Goal: Information Seeking & Learning: Learn about a topic

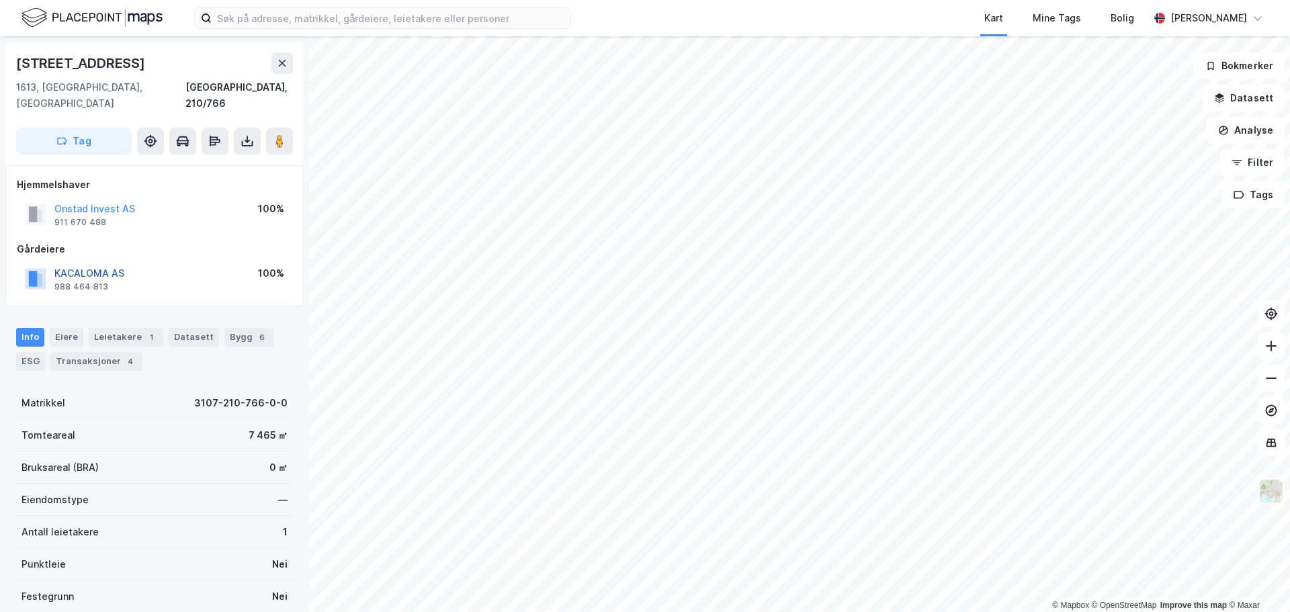
click at [0, 0] on button "KACALOMA AS" at bounding box center [0, 0] width 0 height 0
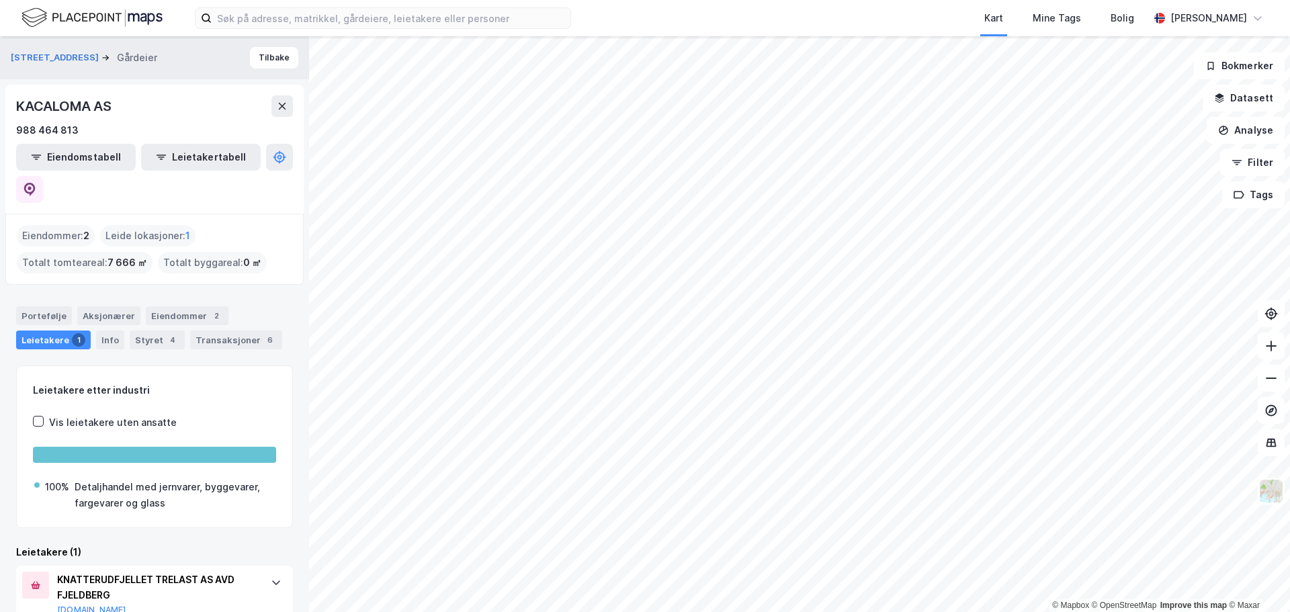
click at [57, 225] on div "Eiendommer : 2" at bounding box center [56, 235] width 78 height 21
